Goal: Find specific page/section: Find specific page/section

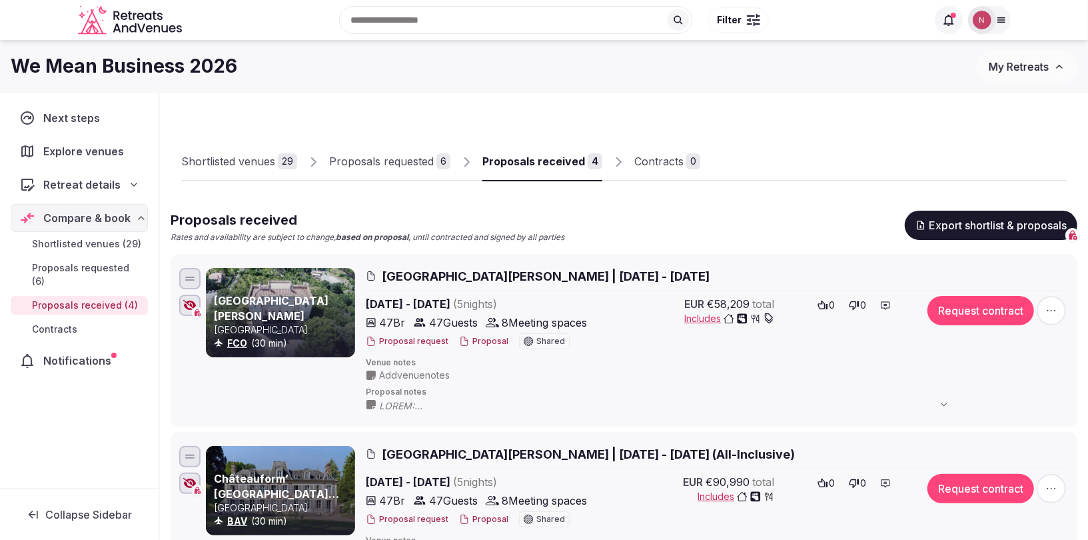
click at [1001, 24] on icon at bounding box center [1001, 20] width 11 height 11
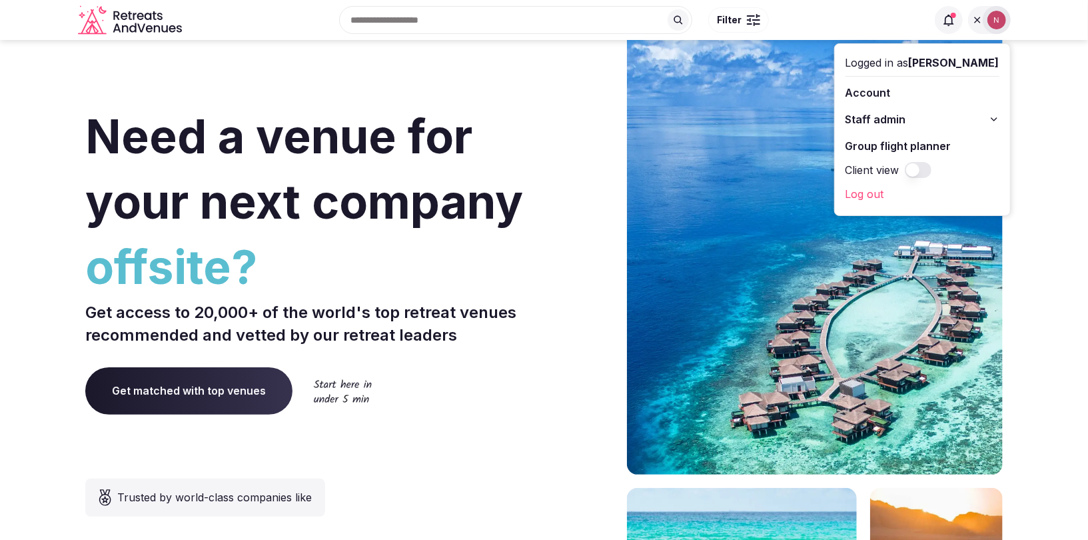
click at [906, 113] on span "Staff admin" at bounding box center [876, 119] width 61 height 16
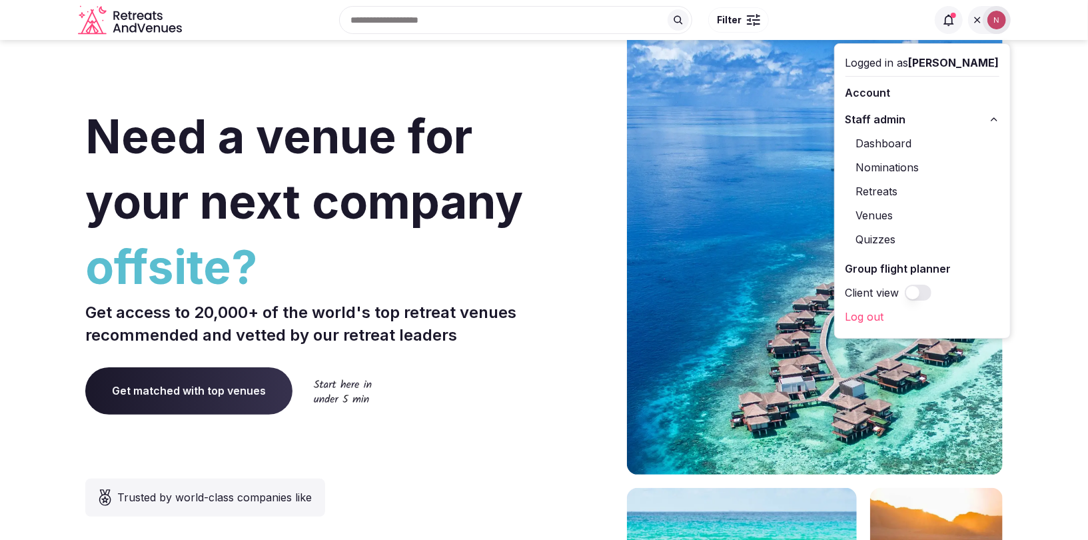
click at [897, 187] on link "Retreats" at bounding box center [923, 191] width 154 height 21
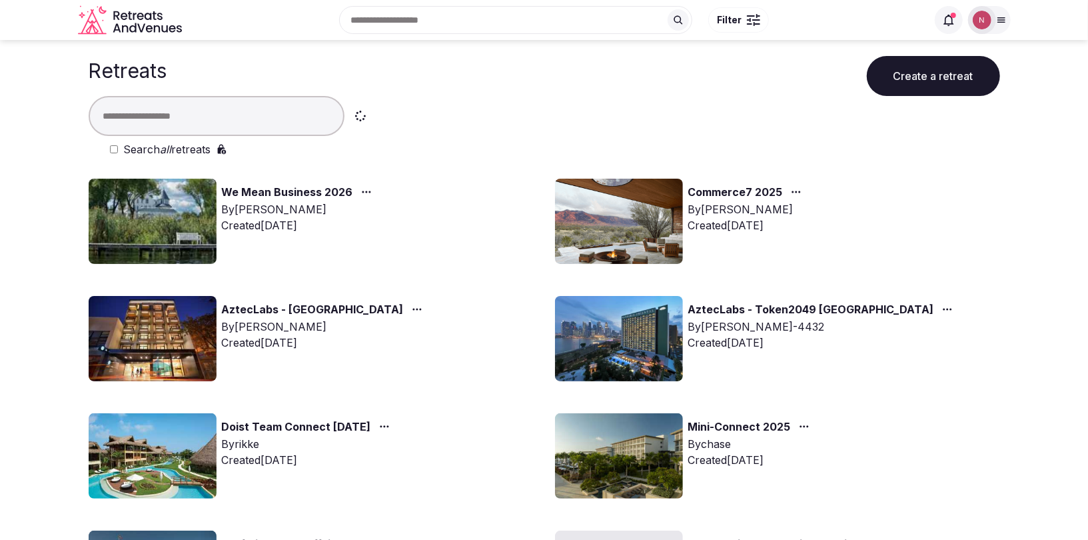
click at [228, 123] on input "text" at bounding box center [217, 116] width 256 height 40
click at [722, 194] on link "Commerce7 2025" at bounding box center [735, 192] width 95 height 17
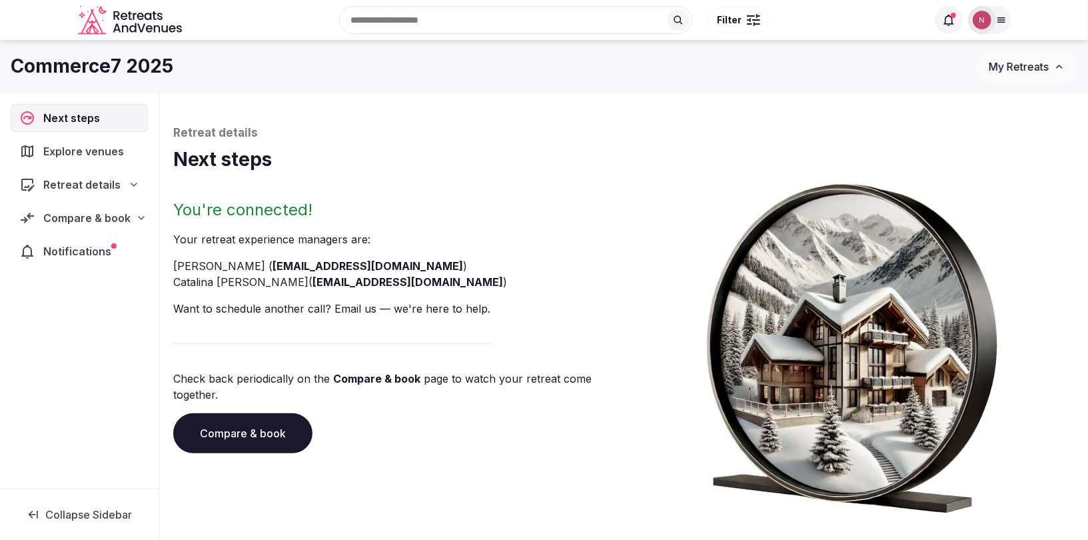
click at [69, 210] on span "Compare & book" at bounding box center [86, 218] width 87 height 16
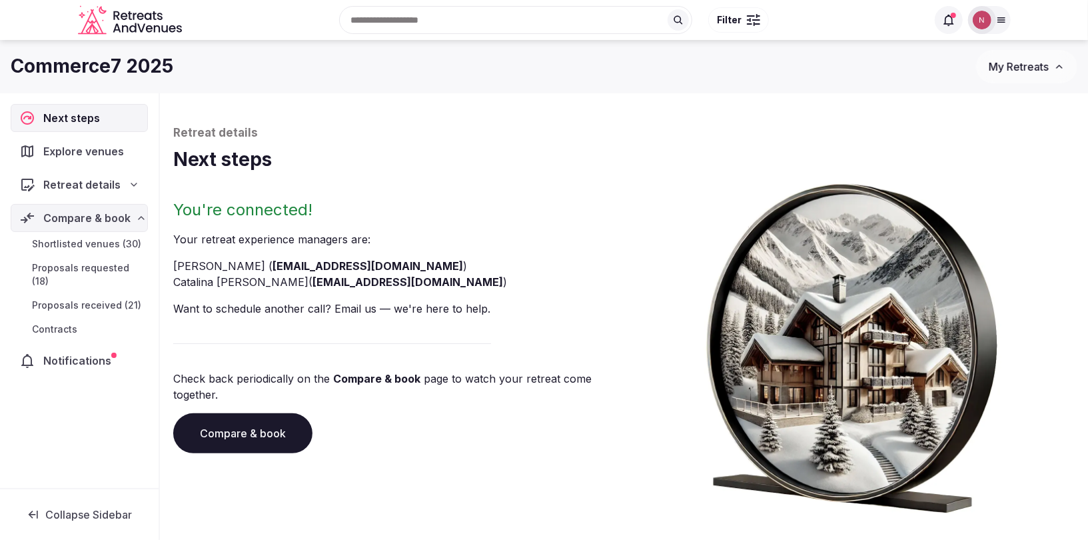
click at [88, 302] on span "Proposals received (21)" at bounding box center [86, 305] width 109 height 13
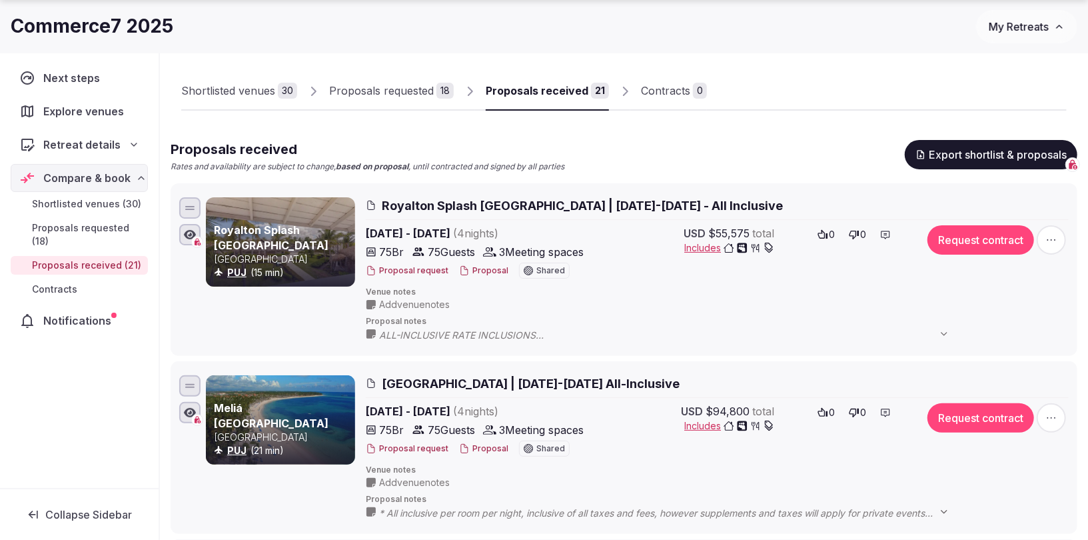
scroll to position [79, 0]
